Goal: Check status: Check status

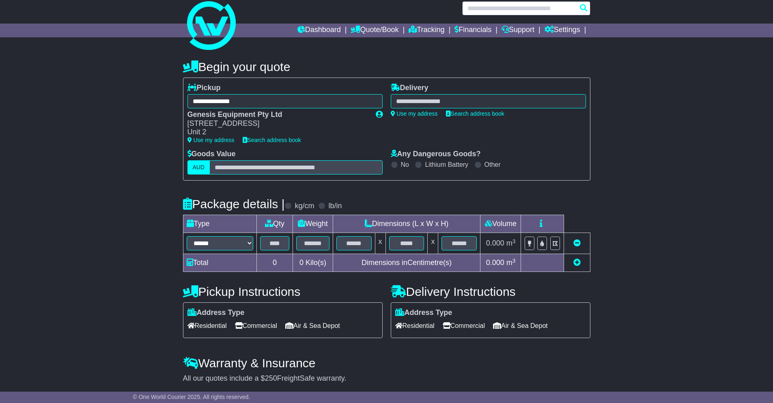
click at [510, 6] on input "text" at bounding box center [526, 8] width 128 height 14
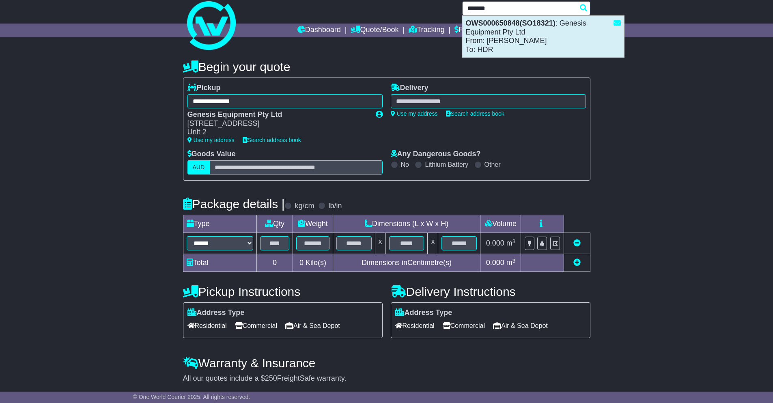
click at [513, 22] on strong "OWS000650848(SO18321)" at bounding box center [511, 23] width 90 height 8
type input "**********"
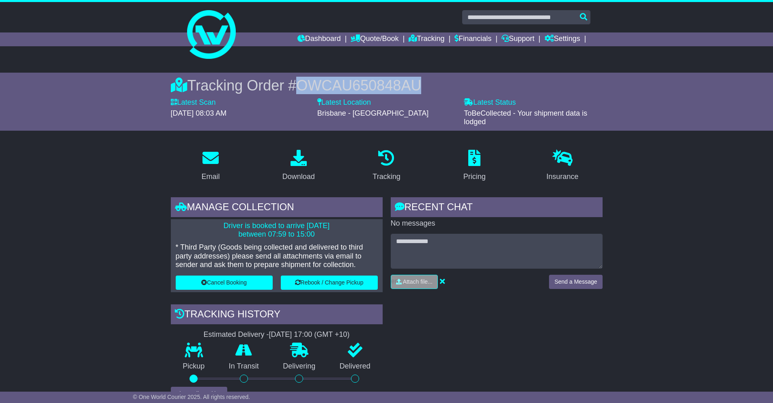
drag, startPoint x: 425, startPoint y: 84, endPoint x: 304, endPoint y: 84, distance: 121.0
click at [304, 84] on div "Tracking Order # OWCAU650848AU" at bounding box center [387, 85] width 432 height 17
copy span "OWCAU650848AU"
